Goal: Task Accomplishment & Management: Complete application form

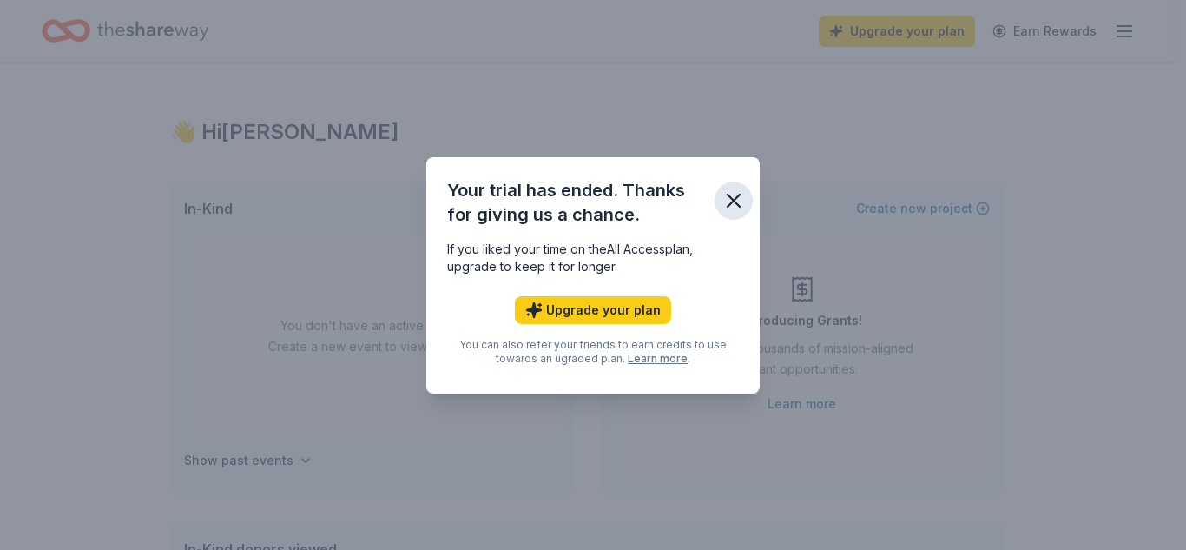
click at [734, 199] on icon "button" at bounding box center [734, 200] width 12 height 12
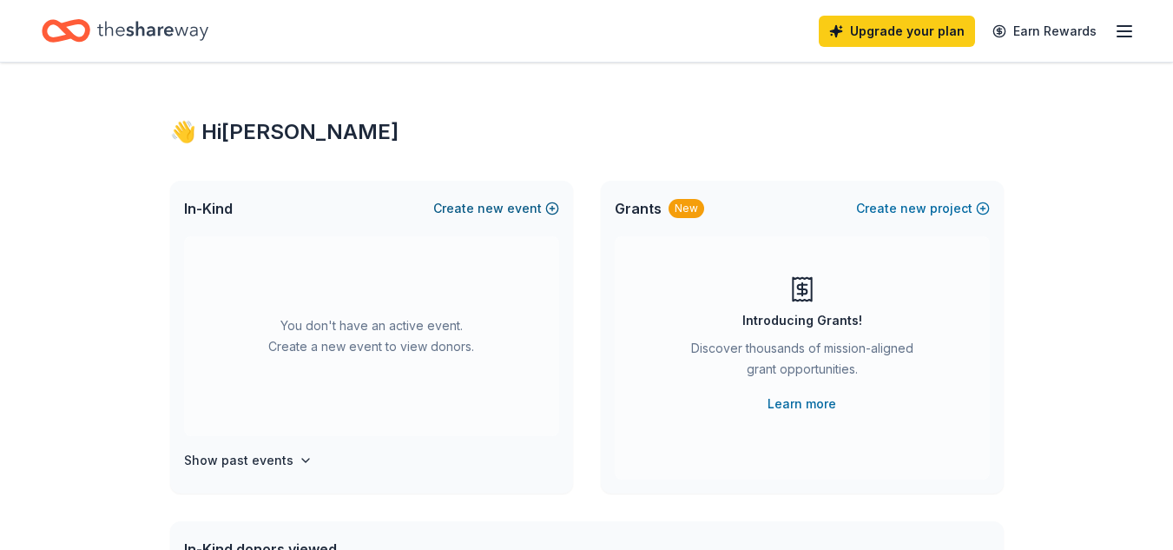
click at [548, 212] on button "Create new event" at bounding box center [496, 208] width 126 height 21
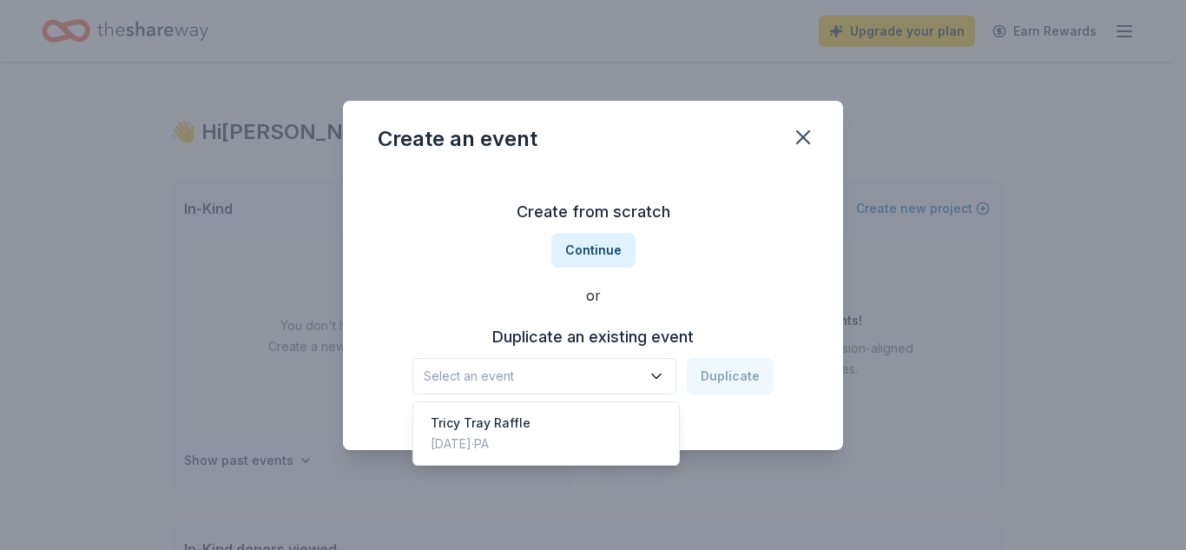
click at [599, 379] on span "Select an event" at bounding box center [532, 375] width 217 height 21
click at [558, 414] on div "Tricy Tray Raffle Nov 16, 2024 · PA" at bounding box center [546, 433] width 259 height 56
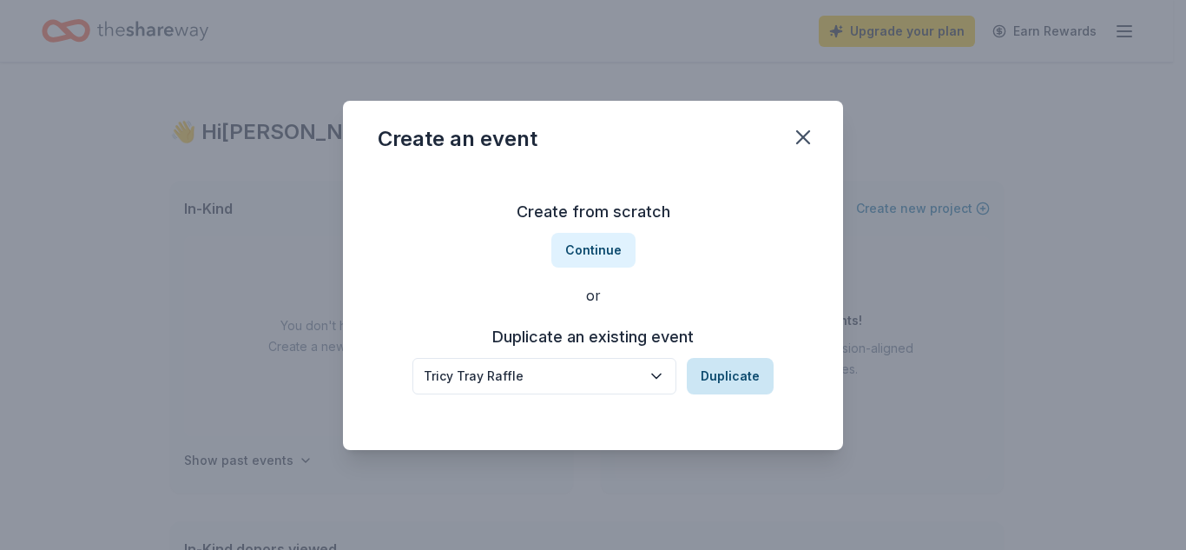
click at [726, 380] on button "Duplicate" at bounding box center [730, 376] width 87 height 36
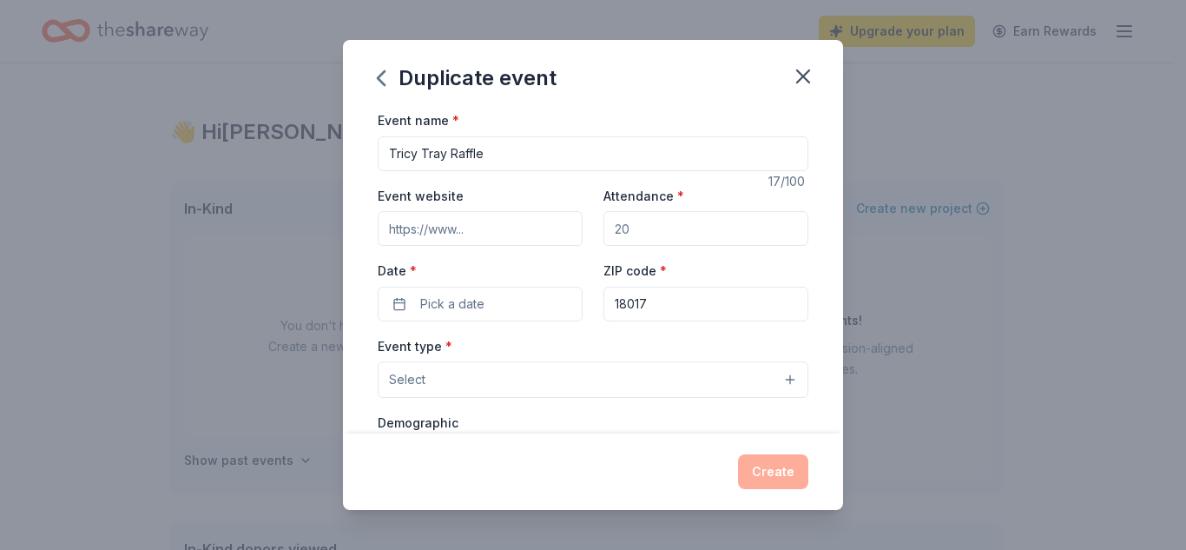
click at [619, 223] on input "Attendance *" at bounding box center [705, 228] width 205 height 35
type input "400"
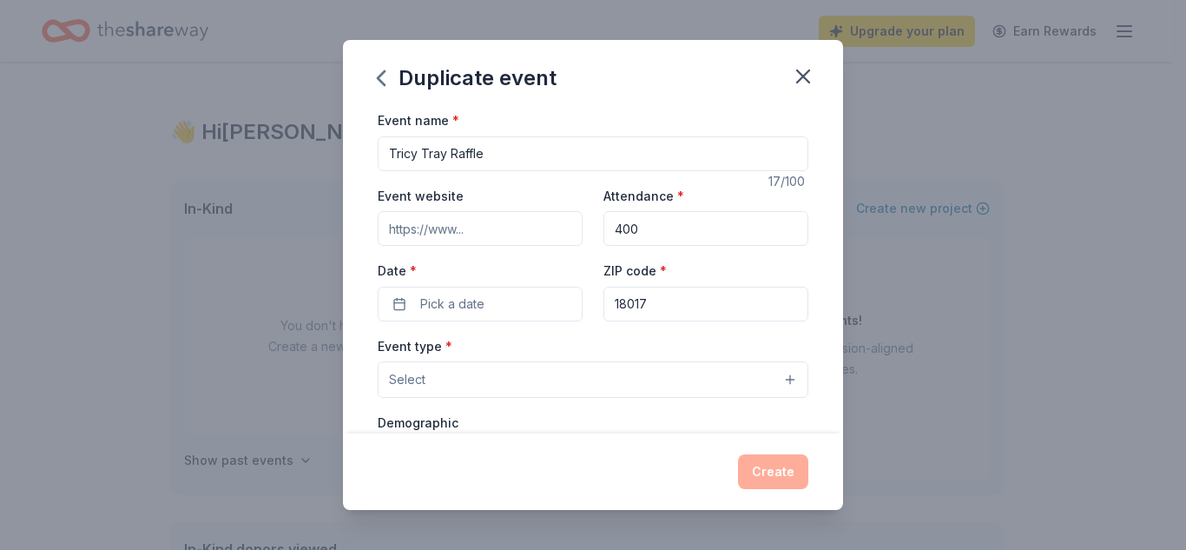
click at [486, 231] on input "Event website" at bounding box center [480, 228] width 205 height 35
paste input "https://www.facebook.com/events/3700973336869088"
type input "https://www.facebook.com/events/3700973336869088"
click at [472, 303] on span "Pick a date" at bounding box center [452, 303] width 64 height 21
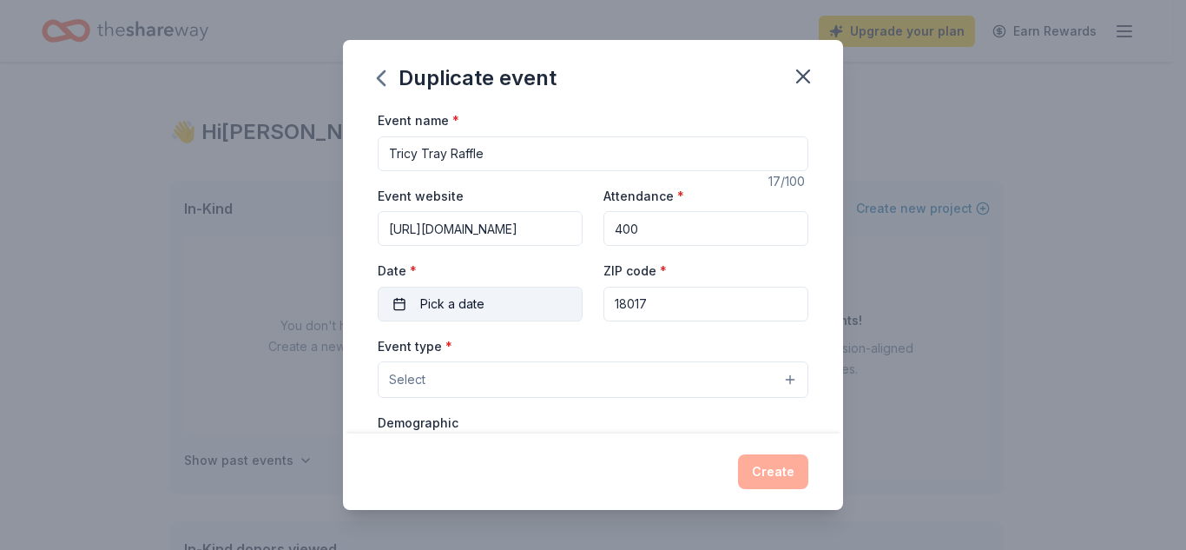
scroll to position [0, 0]
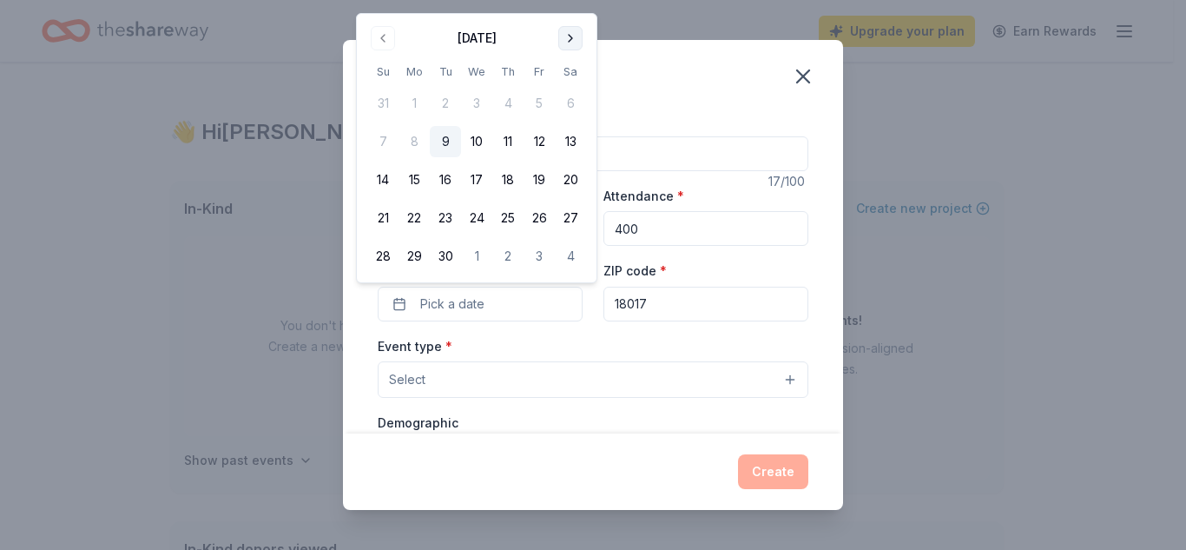
click at [570, 43] on button "Go to next month" at bounding box center [570, 38] width 24 height 24
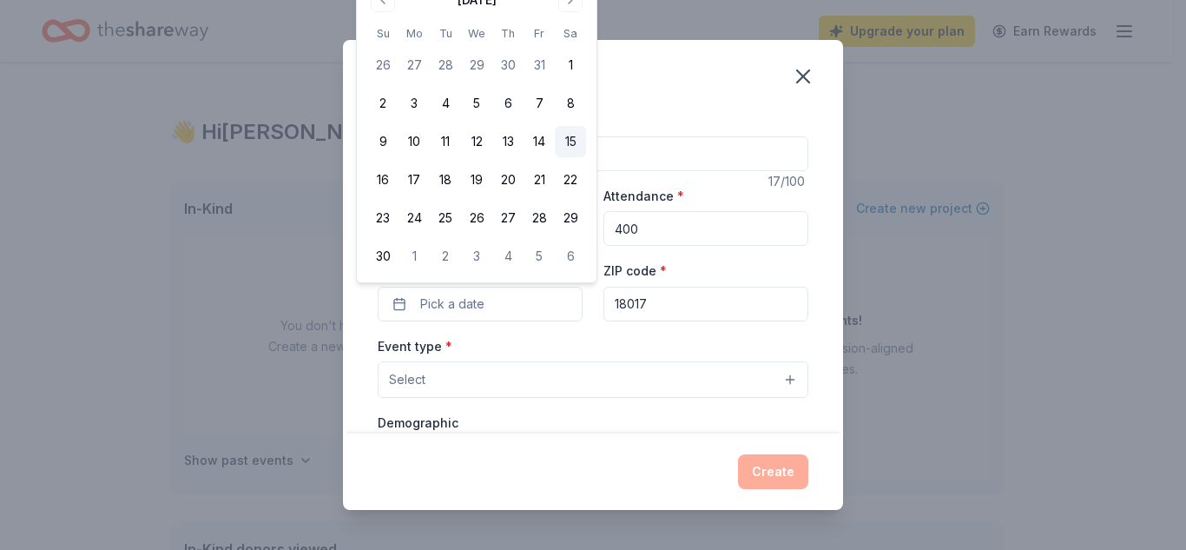
click at [566, 138] on button "15" at bounding box center [570, 141] width 31 height 31
click at [563, 380] on button "Select" at bounding box center [593, 379] width 431 height 36
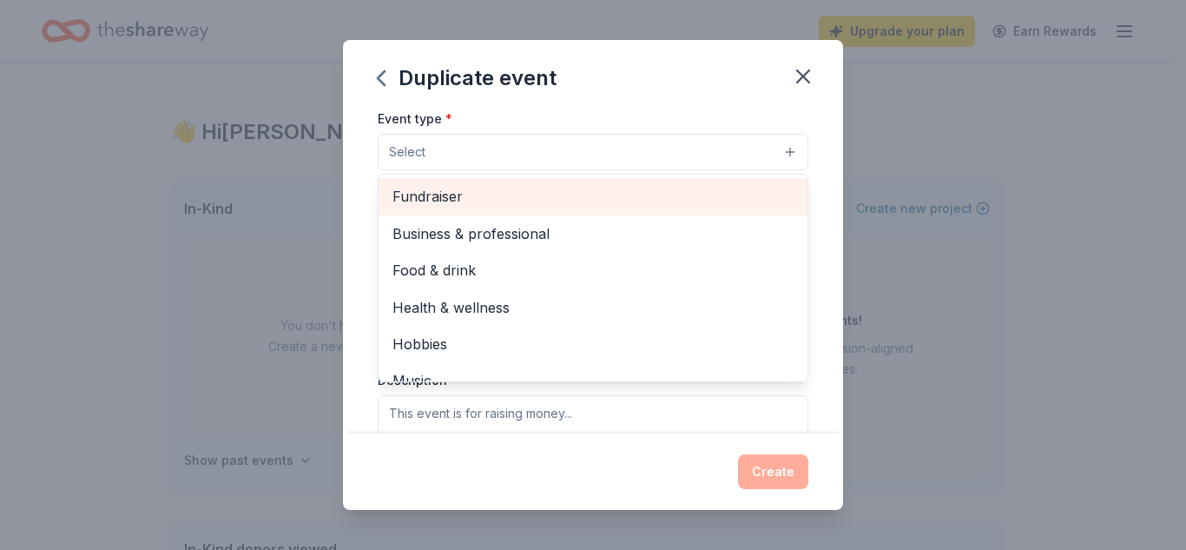
click at [549, 200] on span "Fundraiser" at bounding box center [592, 196] width 401 height 23
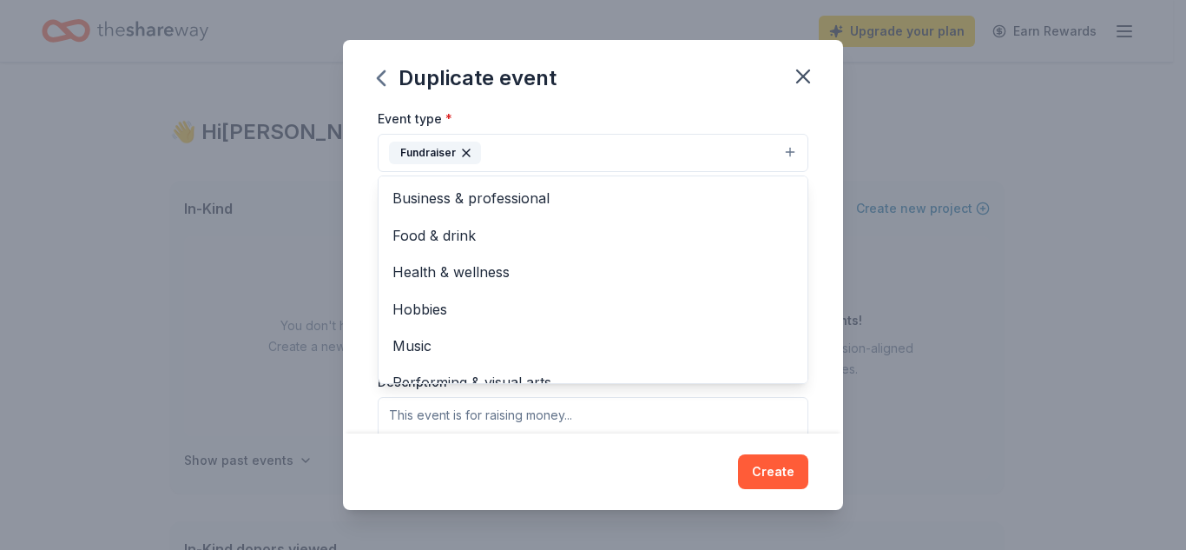
click at [810, 159] on div "Event name * Tricy Tray Raffle 17 /100 Event website https://www.facebook.com/e…" at bounding box center [593, 271] width 500 height 324
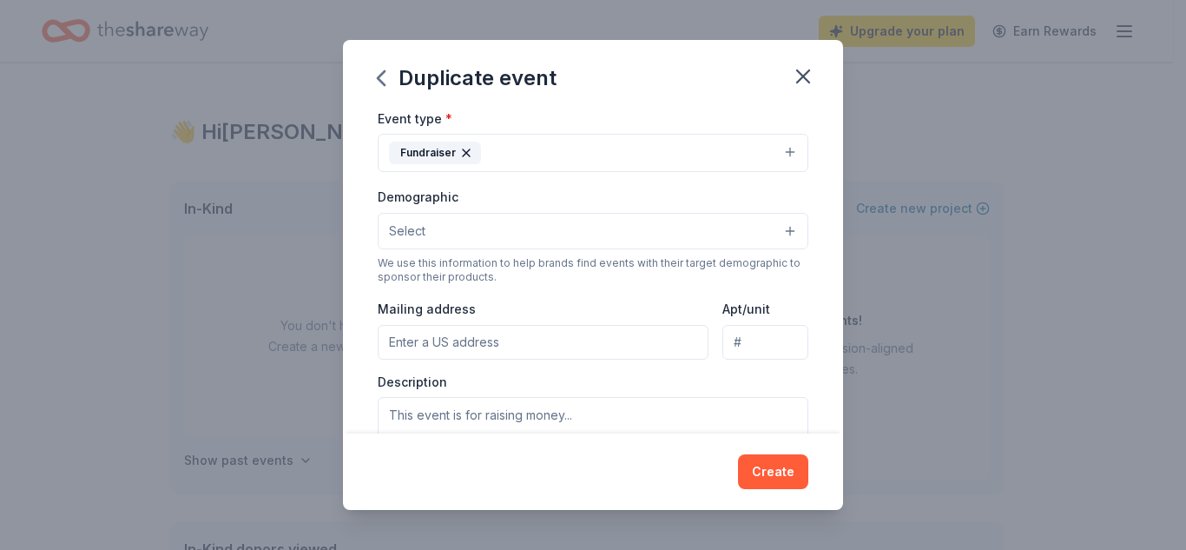
click at [652, 230] on button "Select" at bounding box center [593, 231] width 431 height 36
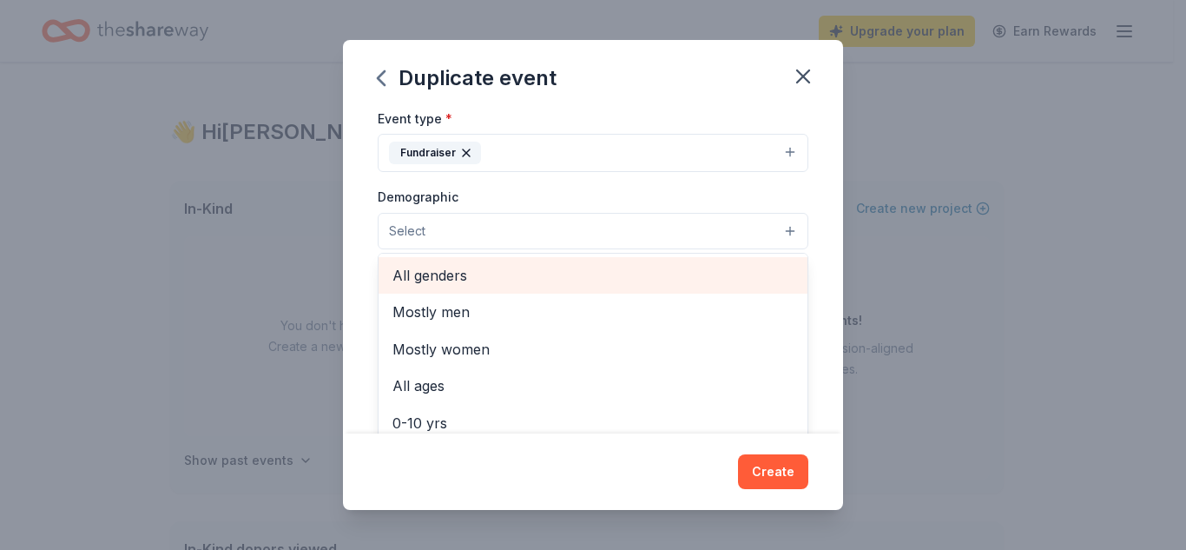
click at [556, 274] on span "All genders" at bounding box center [592, 275] width 401 height 23
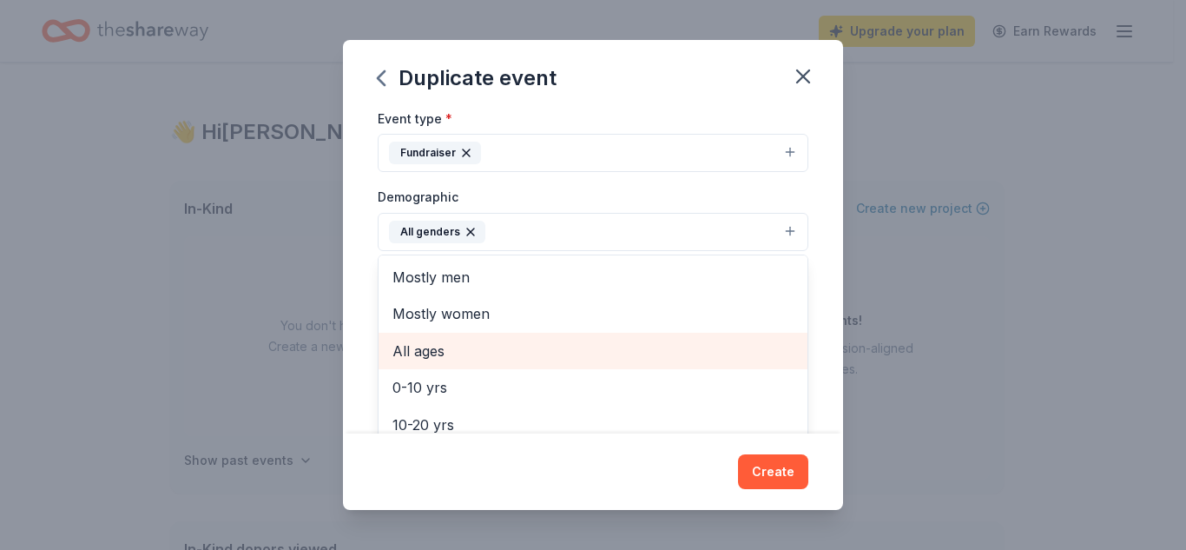
click at [459, 361] on span "All ages" at bounding box center [592, 350] width 401 height 23
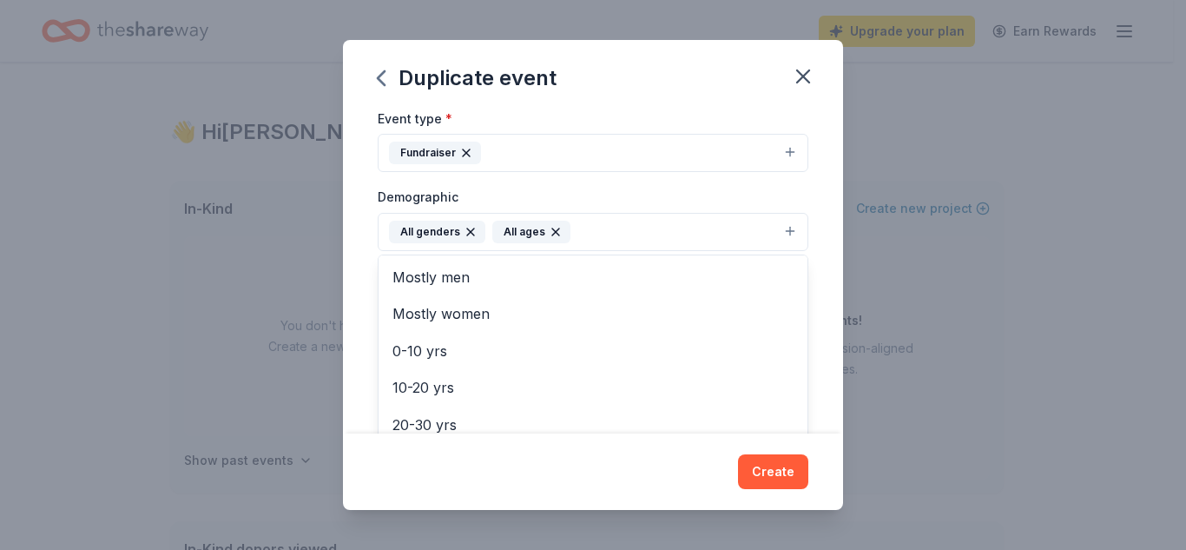
click at [812, 353] on div "Event name * Tricy Tray Raffle 17 /100 Event website https://www.facebook.com/e…" at bounding box center [593, 271] width 500 height 324
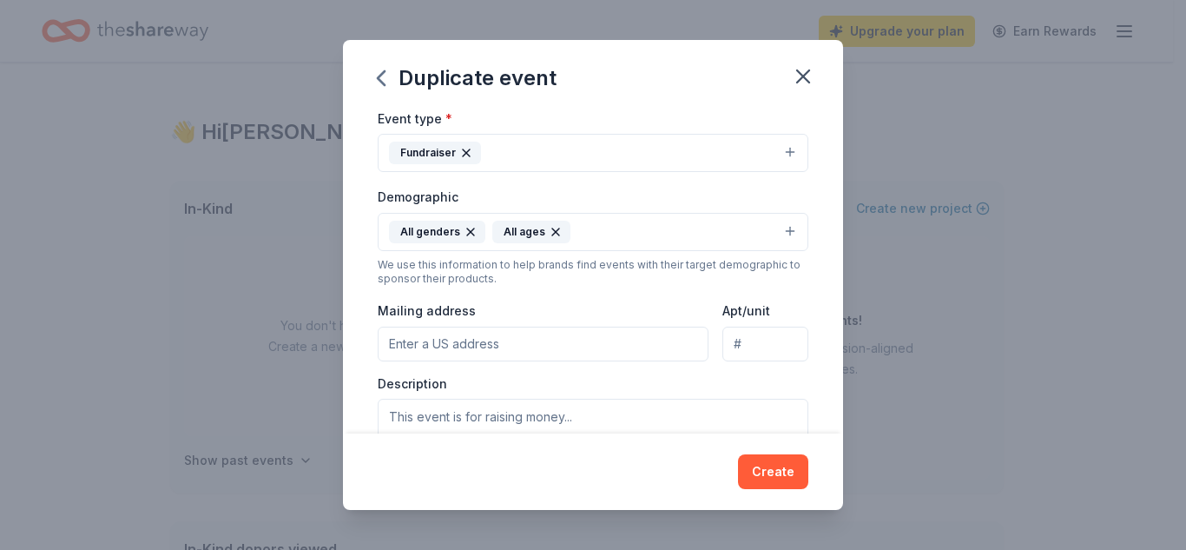
click at [537, 356] on input "Mailing address" at bounding box center [543, 343] width 331 height 35
type input "1920 Butztown Road, Bethlehem, PA, 18017"
click at [529, 404] on textarea at bounding box center [593, 437] width 431 height 78
type textarea "Tricky Tray Raffle"
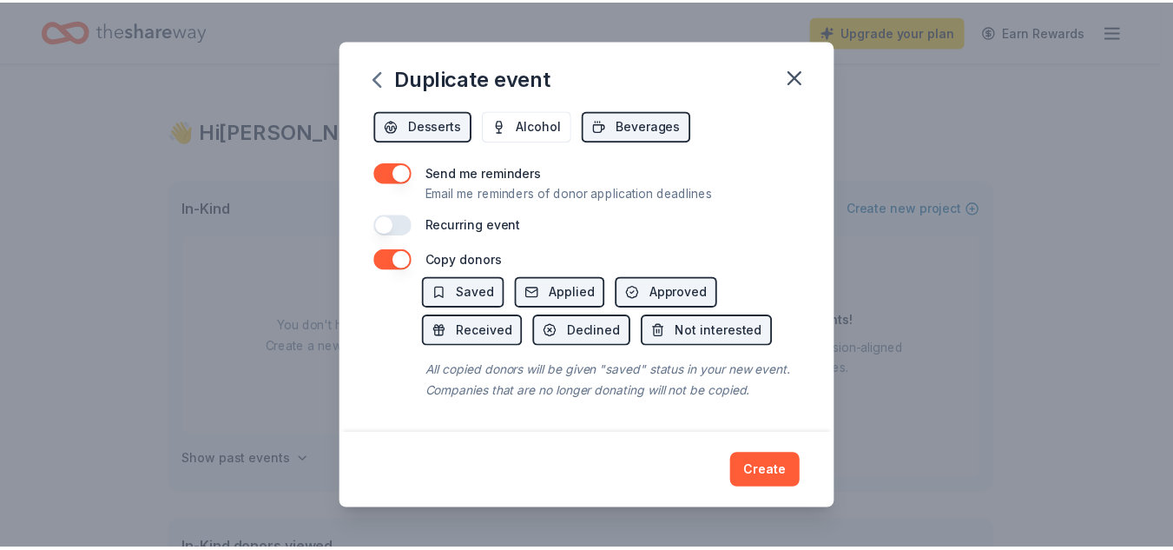
scroll to position [701, 0]
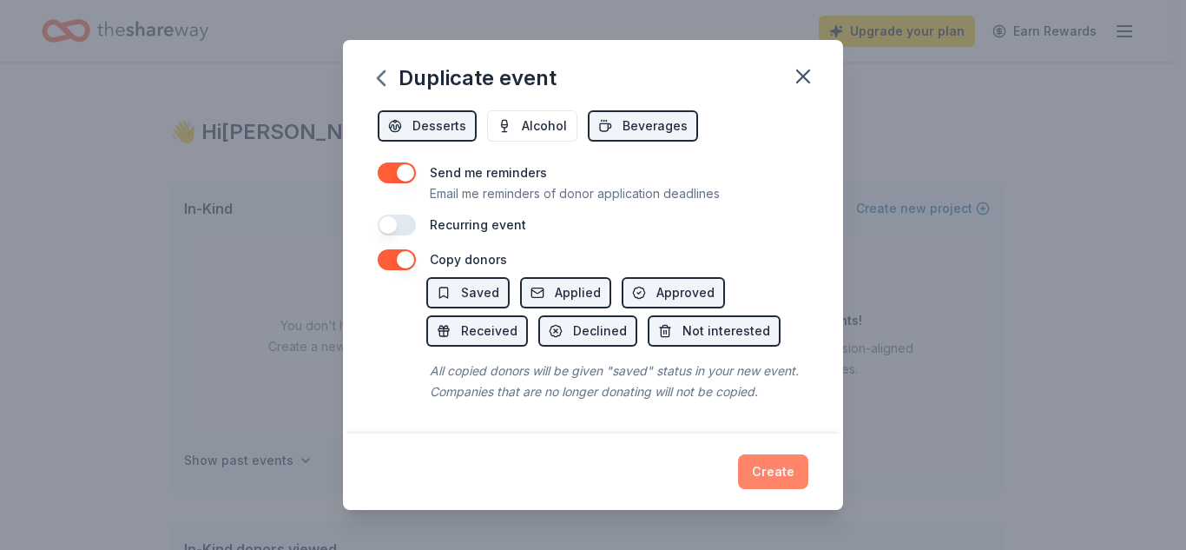
click at [767, 476] on button "Create" at bounding box center [773, 471] width 70 height 35
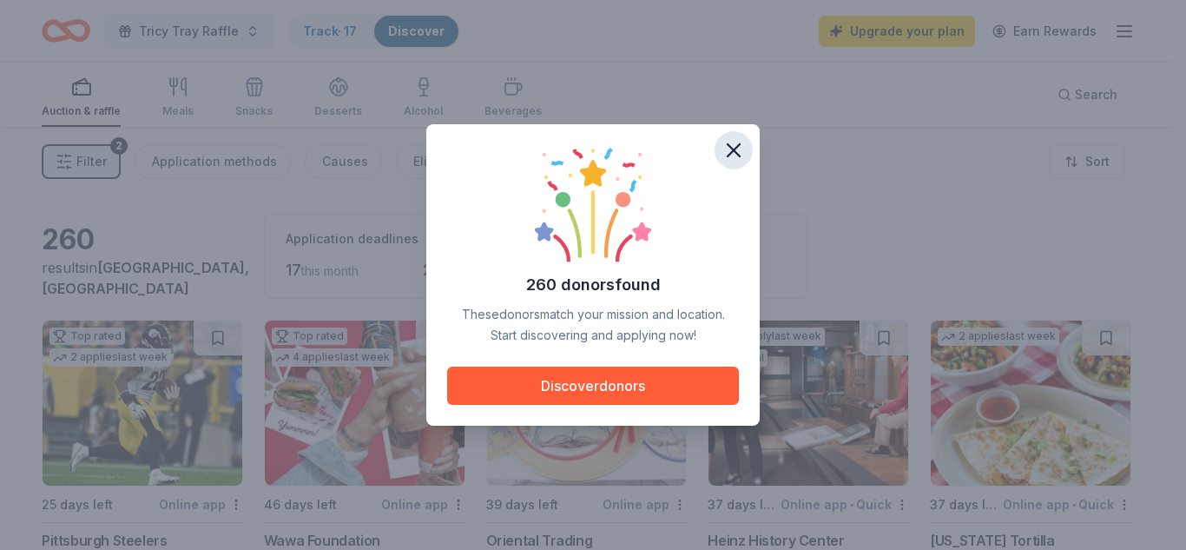
click at [735, 148] on icon "button" at bounding box center [734, 150] width 12 height 12
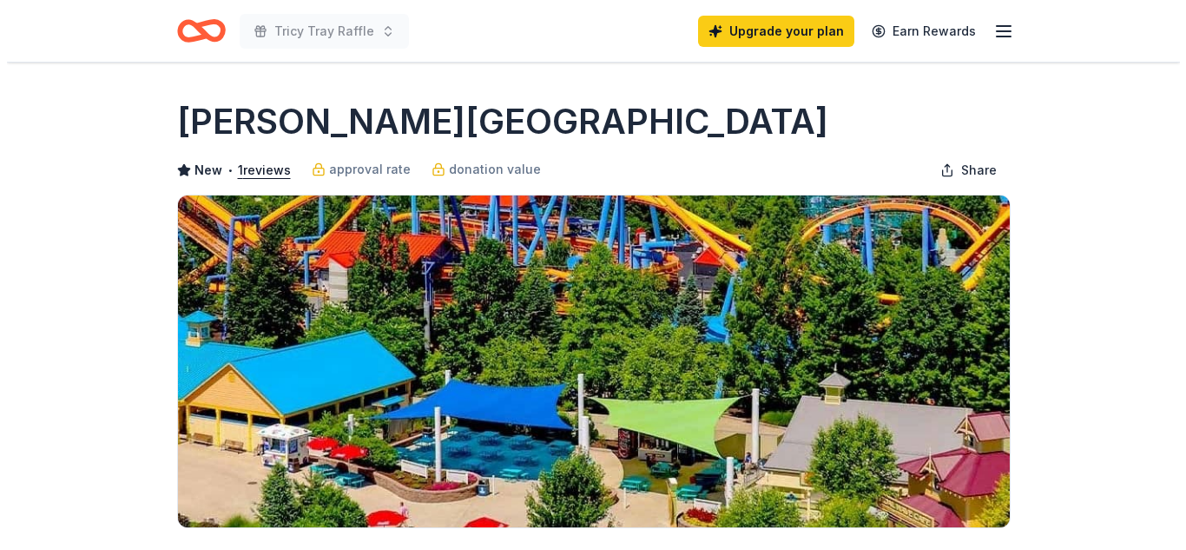
scroll to position [480, 0]
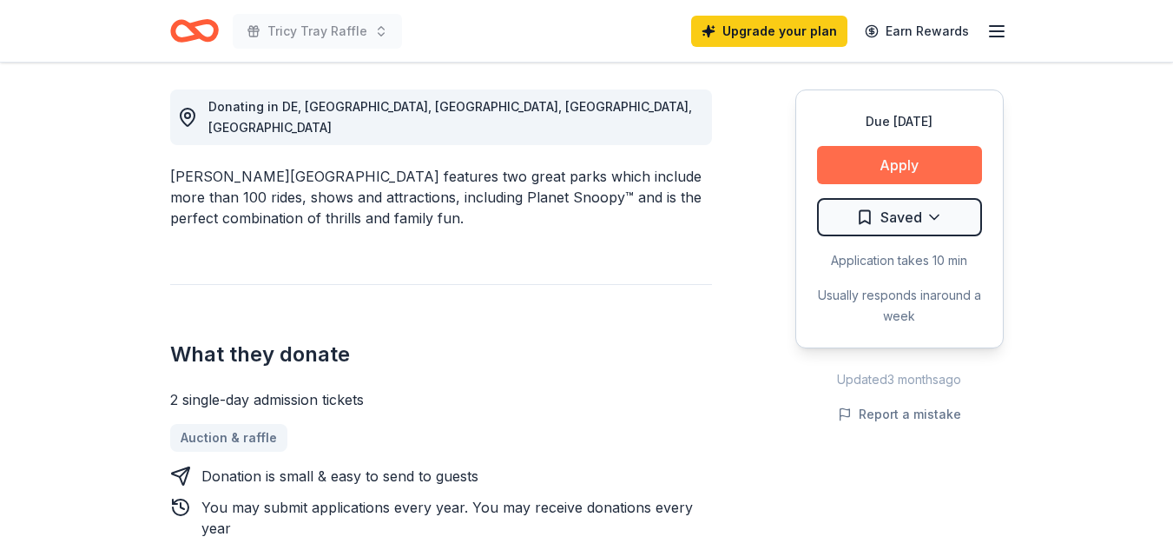
click at [902, 162] on button "Apply" at bounding box center [899, 165] width 165 height 38
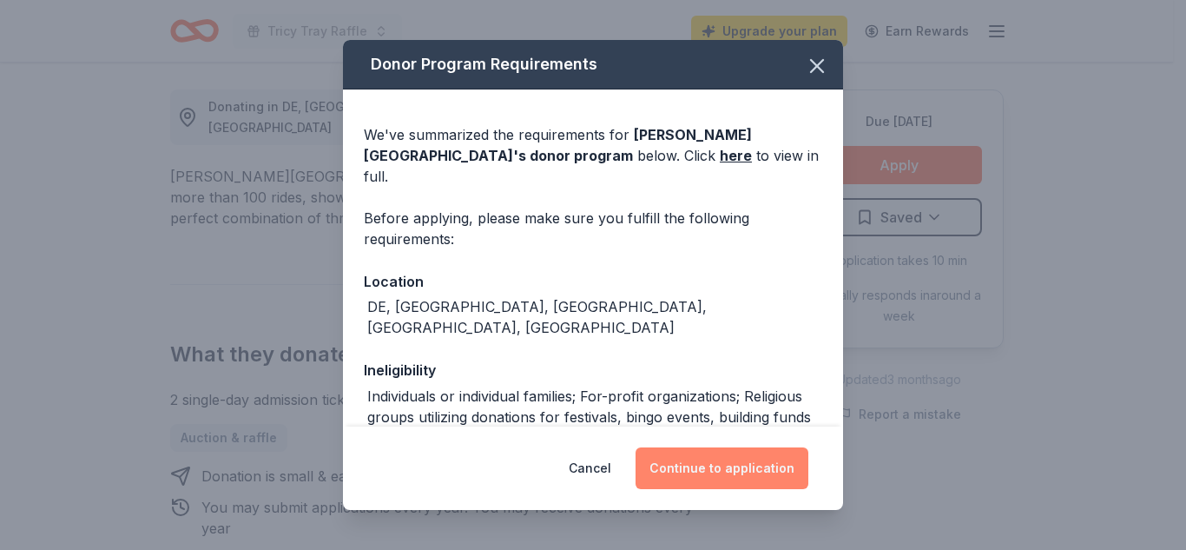
click at [727, 462] on button "Continue to application" at bounding box center [721, 468] width 173 height 42
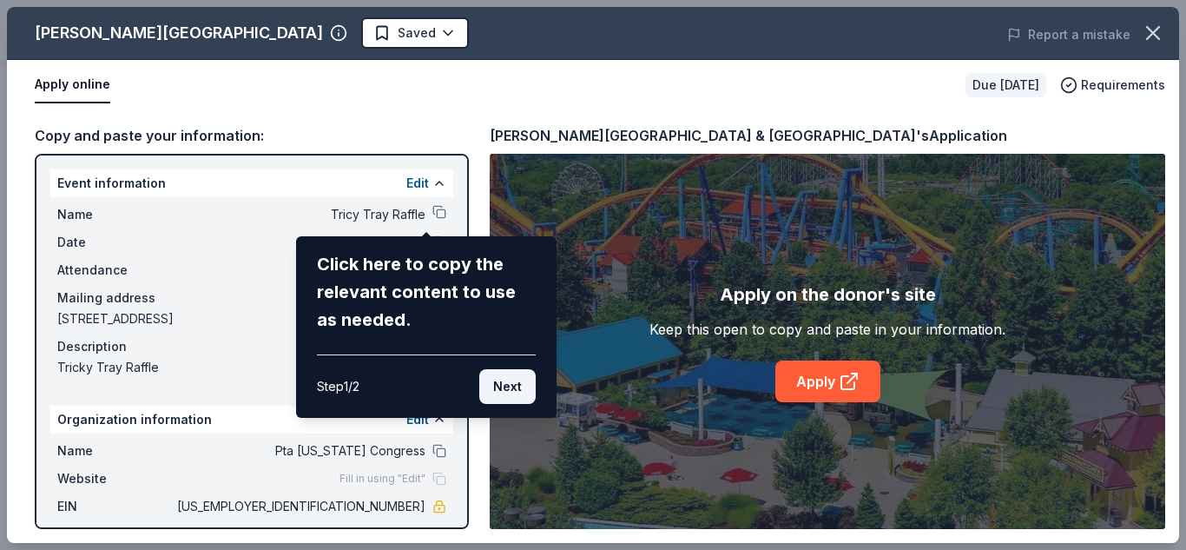
click at [503, 388] on button "Next" at bounding box center [507, 386] width 56 height 35
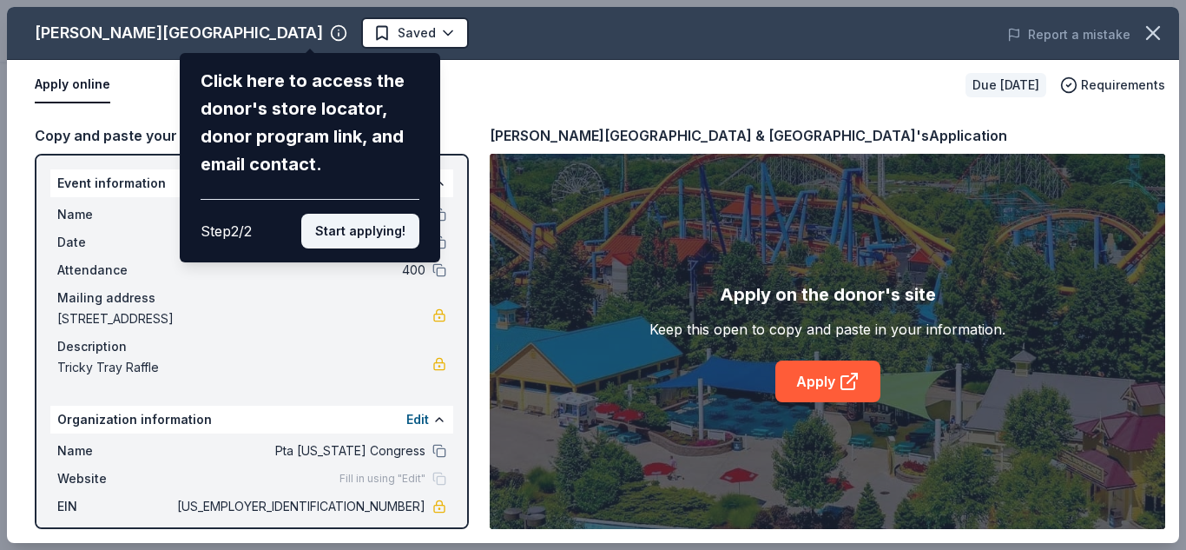
click at [385, 222] on button "Start applying!" at bounding box center [360, 231] width 118 height 35
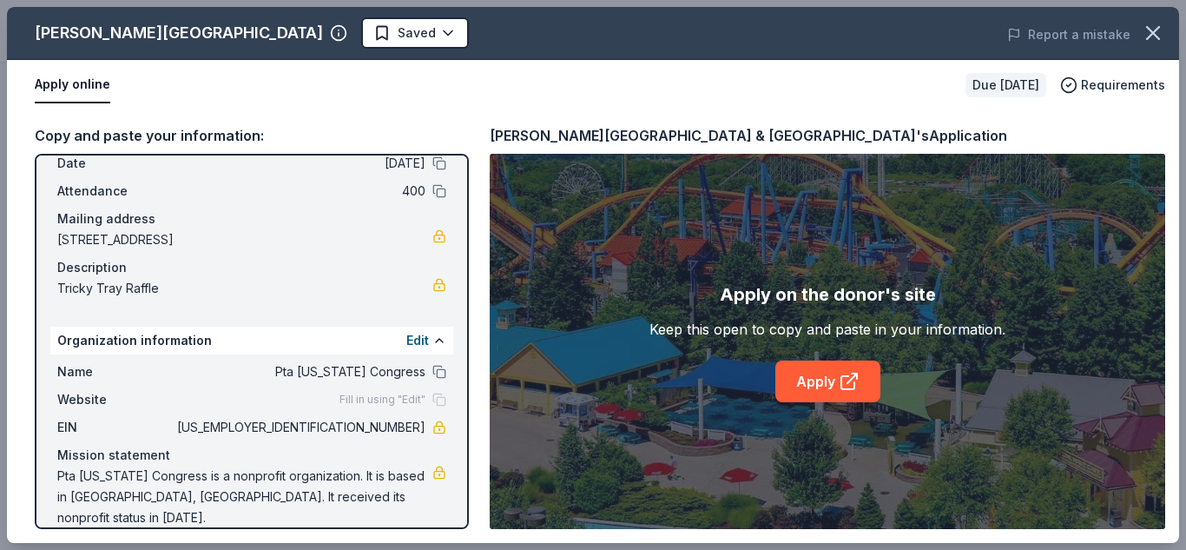
scroll to position [80, 0]
click at [812, 385] on link "Apply" at bounding box center [827, 381] width 105 height 42
